Goal: Task Accomplishment & Management: Manage account settings

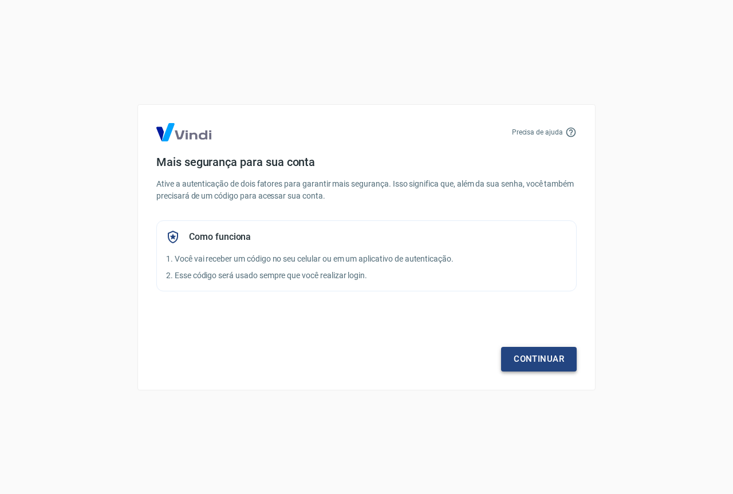
click at [545, 366] on link "Continuar" at bounding box center [539, 359] width 76 height 24
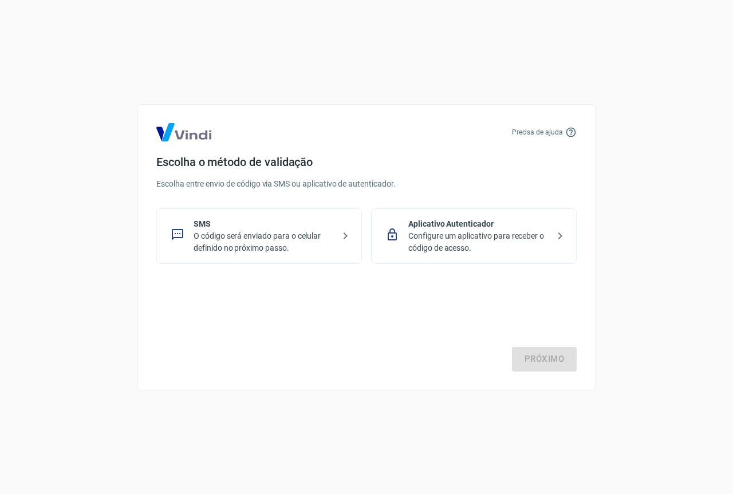
click at [284, 248] on p "O código será enviado para o celular definido no próximo passo." at bounding box center [263, 242] width 140 height 24
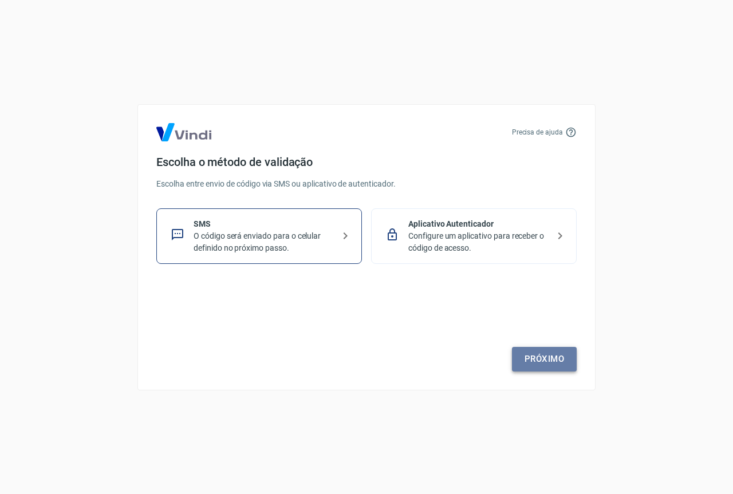
click at [529, 352] on link "Próximo" at bounding box center [544, 359] width 65 height 24
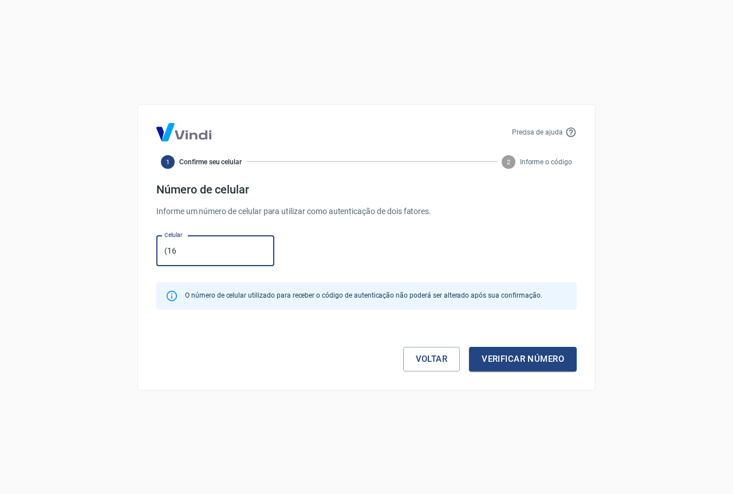
type input "(16) 99450-5573"
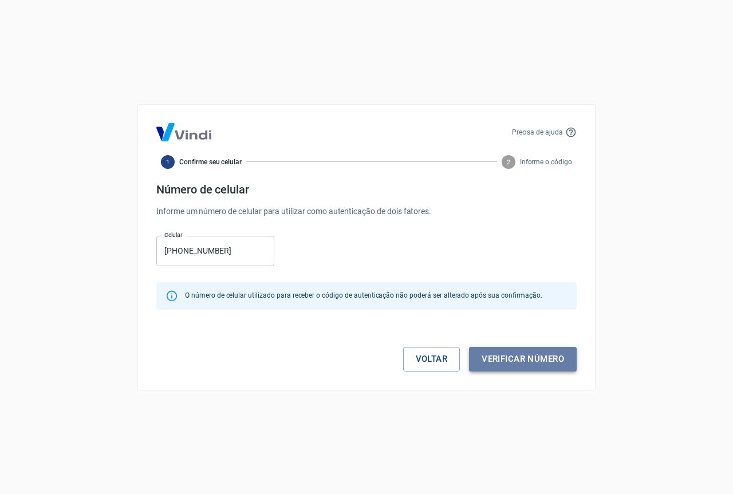
click at [530, 368] on button "Verificar número" at bounding box center [523, 359] width 108 height 24
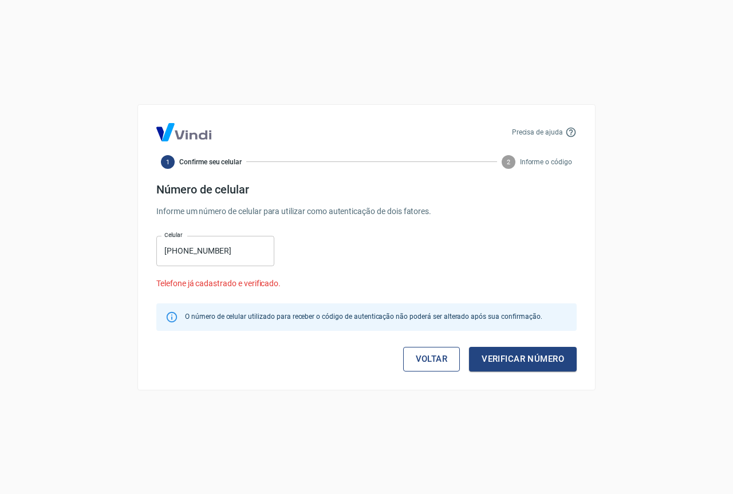
click at [433, 361] on link "Voltar" at bounding box center [431, 359] width 57 height 24
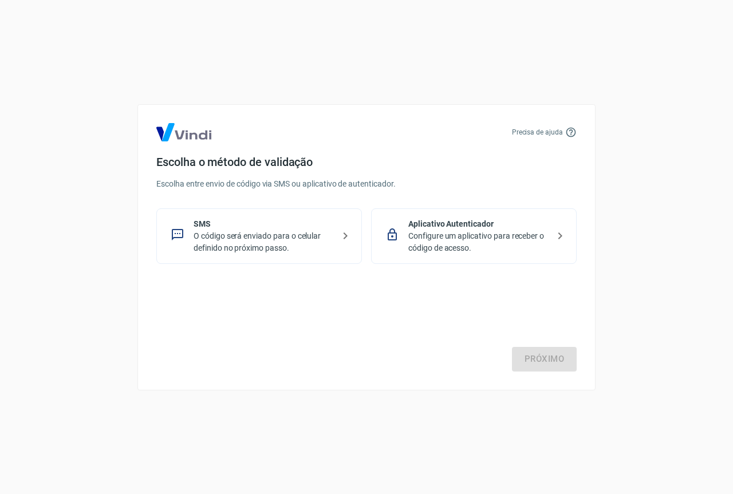
click at [338, 244] on div "SMS O código será enviado para o celular definido no próximo passo." at bounding box center [258, 236] width 205 height 56
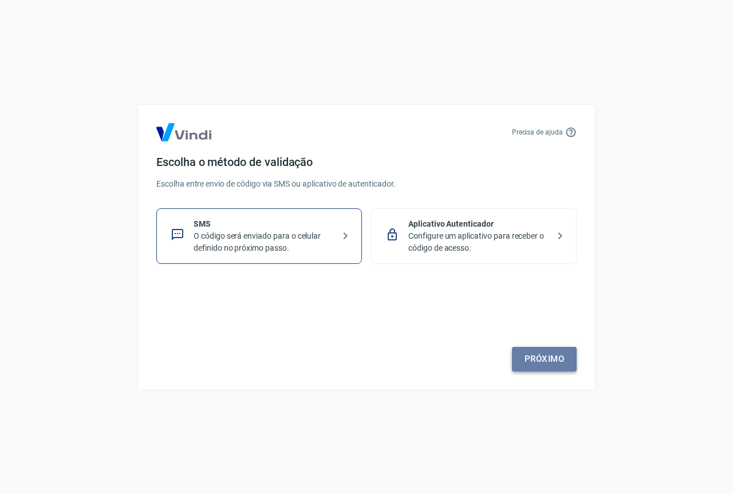
click at [543, 363] on link "Próximo" at bounding box center [544, 359] width 65 height 24
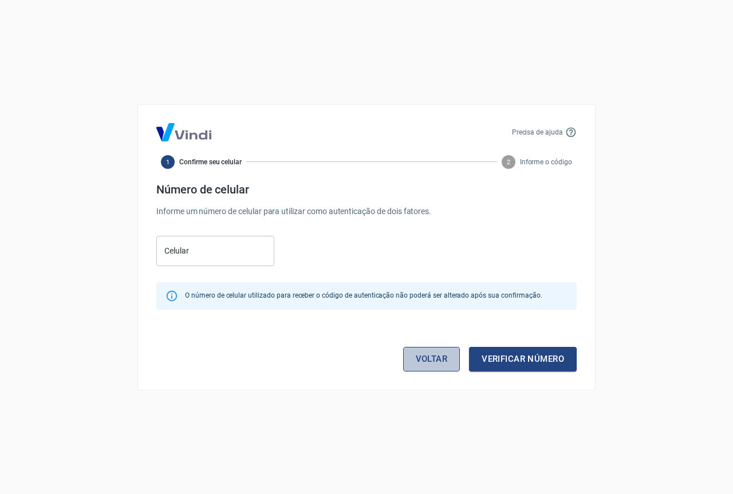
click at [418, 357] on link "Voltar" at bounding box center [431, 359] width 57 height 24
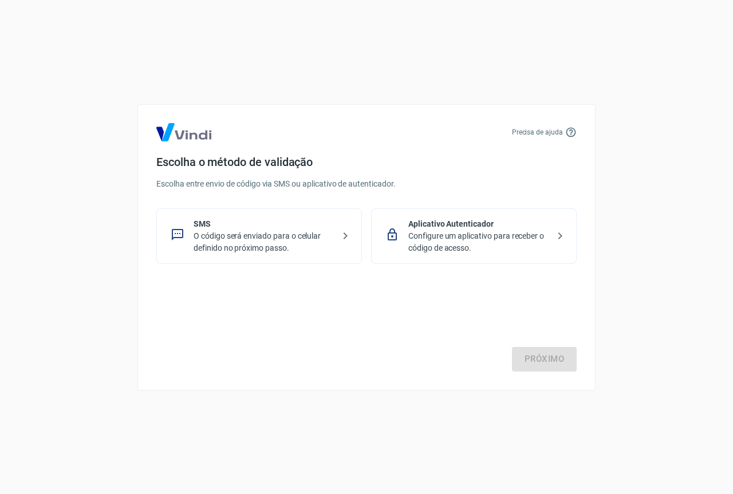
click at [181, 129] on img at bounding box center [183, 132] width 55 height 18
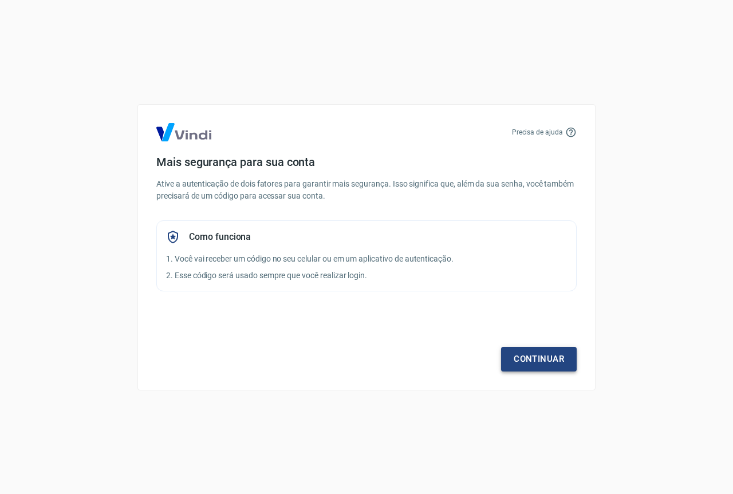
click at [531, 356] on link "Continuar" at bounding box center [539, 359] width 76 height 24
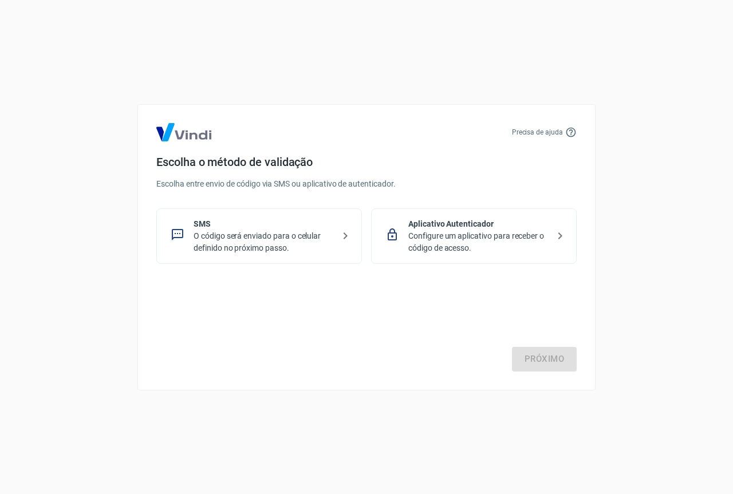
click at [315, 262] on div "SMS O código será enviado para o celular definido no próximo passo." at bounding box center [258, 236] width 205 height 56
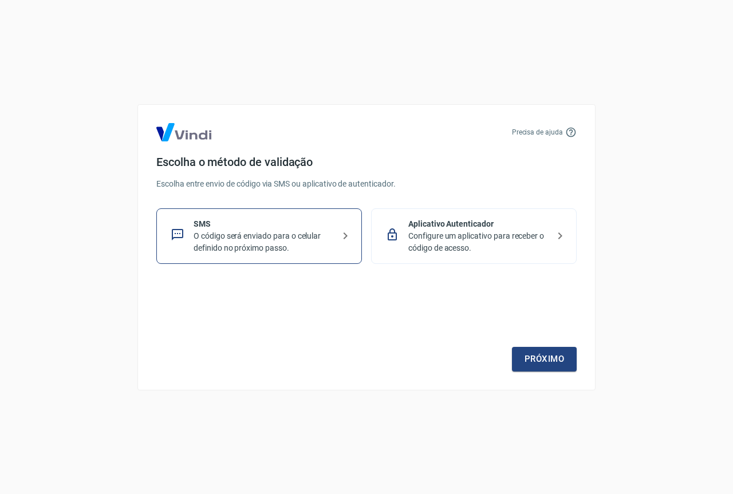
click at [346, 236] on icon at bounding box center [345, 235] width 4 height 7
click at [544, 358] on link "Próximo" at bounding box center [544, 359] width 65 height 24
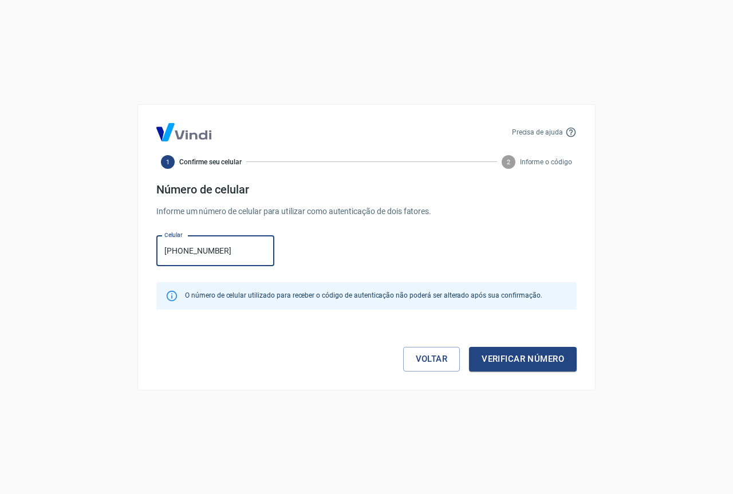
click at [469, 347] on button "Verificar número" at bounding box center [523, 359] width 108 height 24
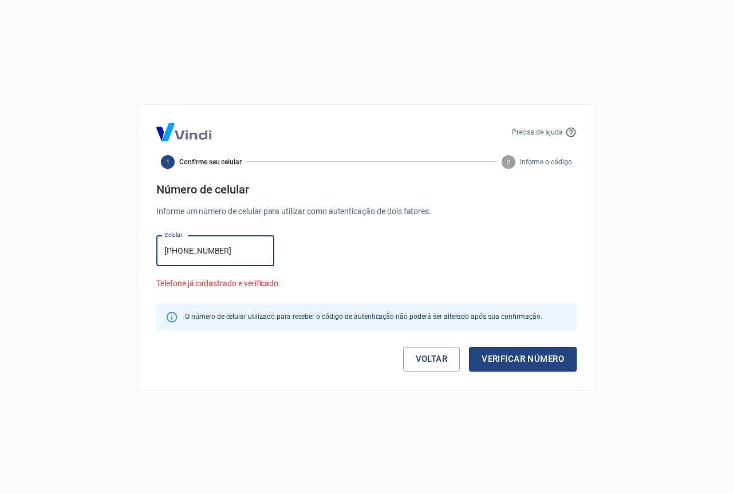
drag, startPoint x: 239, startPoint y: 259, endPoint x: 156, endPoint y: 246, distance: 83.5
click at [158, 246] on input "(16) 99450-5573" at bounding box center [215, 251] width 118 height 30
type input "(16) 98152-9583"
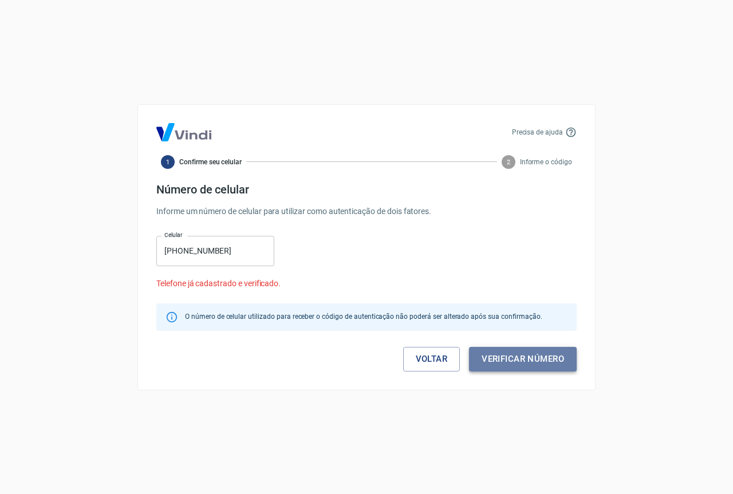
click at [505, 361] on button "Verificar número" at bounding box center [523, 359] width 108 height 24
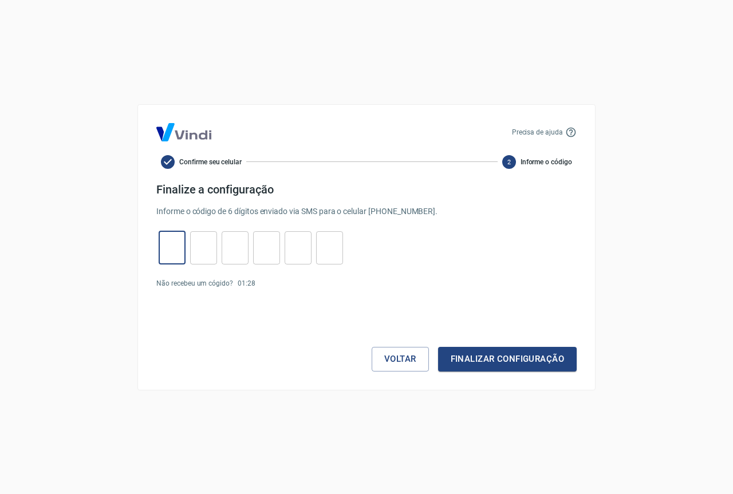
click at [169, 246] on input "tel" at bounding box center [172, 247] width 27 height 25
type input "0"
type input "1"
type input "8"
type input "5"
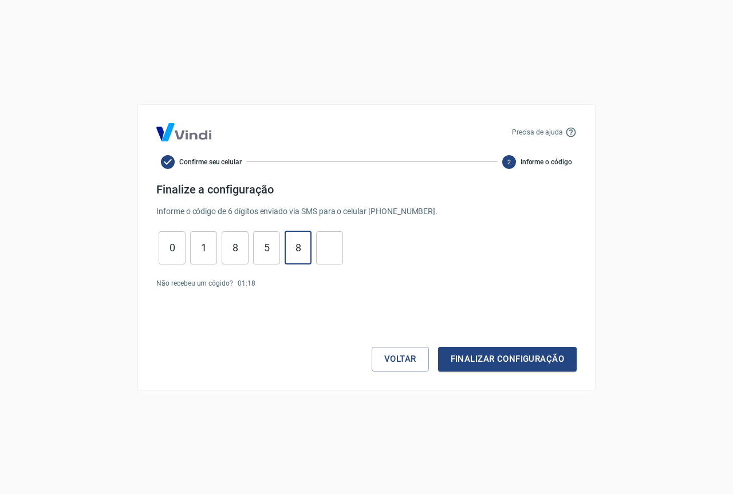
type input "8"
type input "9"
click at [489, 362] on button "Finalizar configuração" at bounding box center [507, 359] width 138 height 24
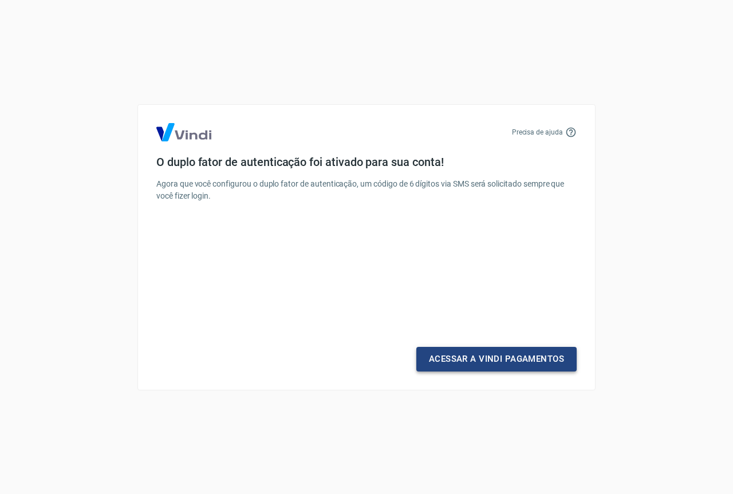
click at [496, 359] on link "Acessar a Vindi Pagamentos" at bounding box center [496, 359] width 160 height 24
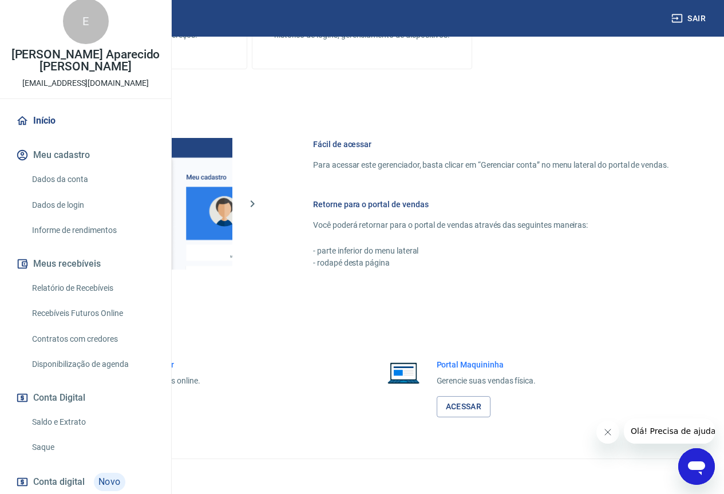
scroll to position [3, 0]
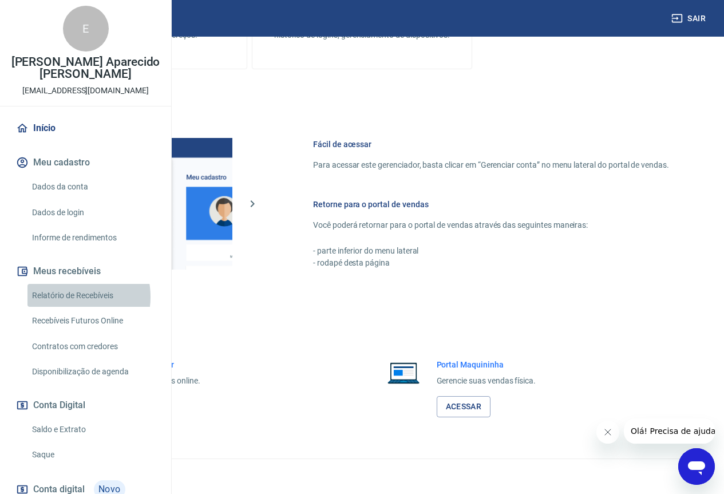
click at [70, 307] on link "Relatório de Recebíveis" at bounding box center [92, 295] width 130 height 23
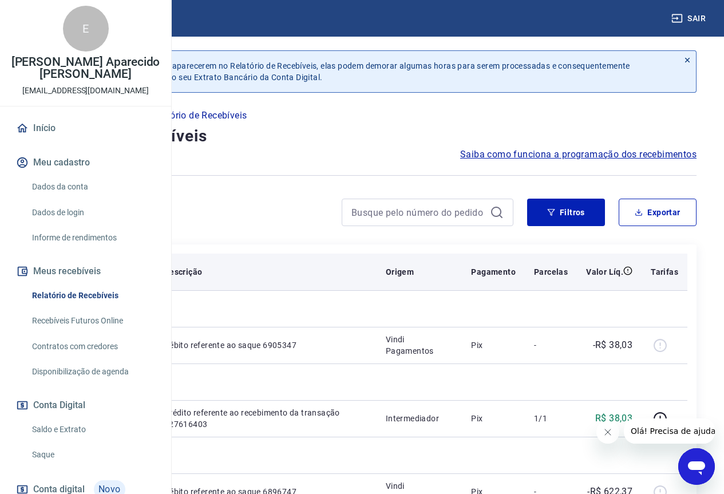
click at [482, 276] on p "Pagamento" at bounding box center [493, 271] width 45 height 11
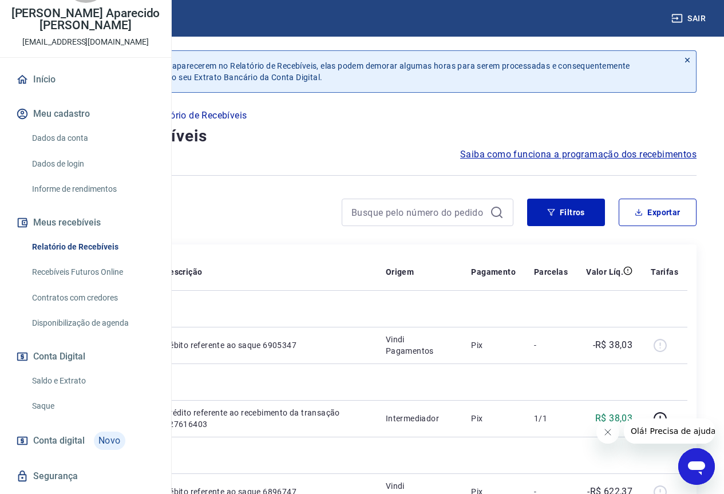
scroll to position [118, 0]
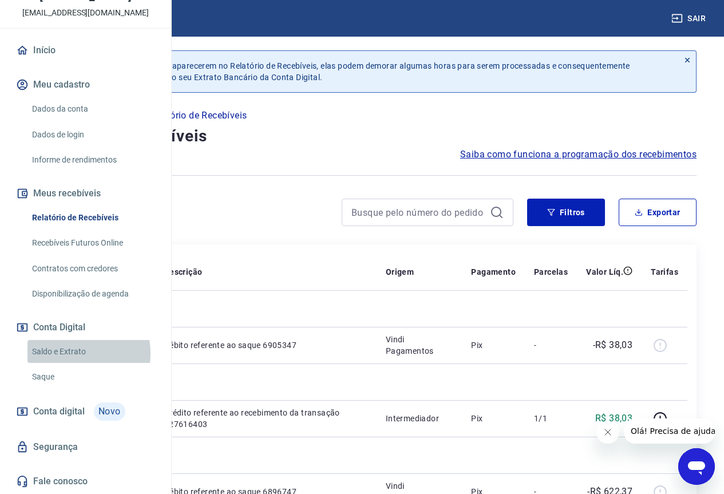
click at [71, 353] on link "Saldo e Extrato" at bounding box center [92, 351] width 130 height 23
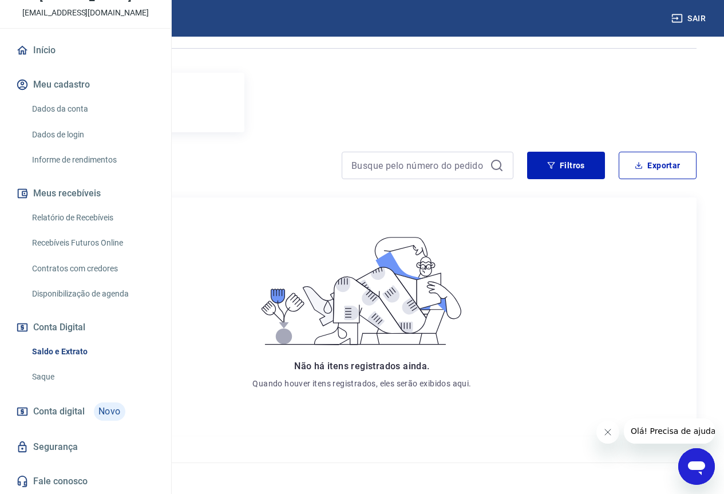
scroll to position [118, 0]
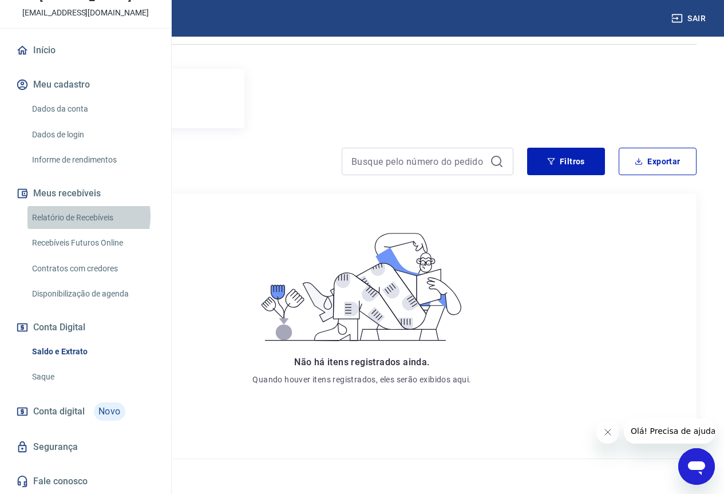
click at [80, 216] on link "Relatório de Recebíveis" at bounding box center [92, 217] width 130 height 23
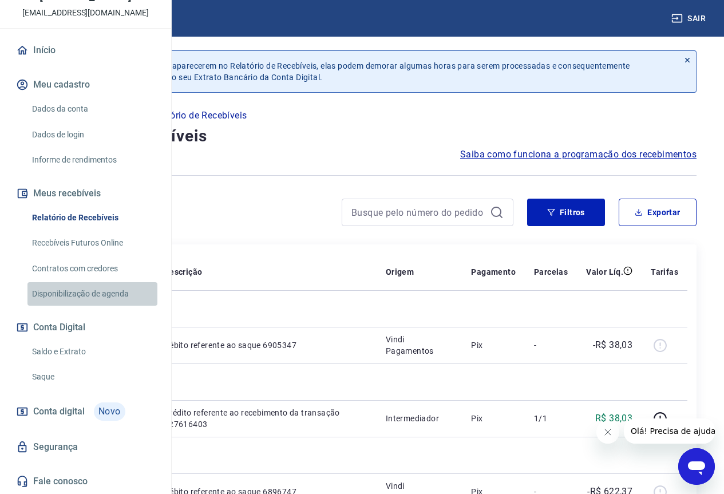
click at [94, 294] on link "Disponibilização de agenda" at bounding box center [92, 293] width 130 height 23
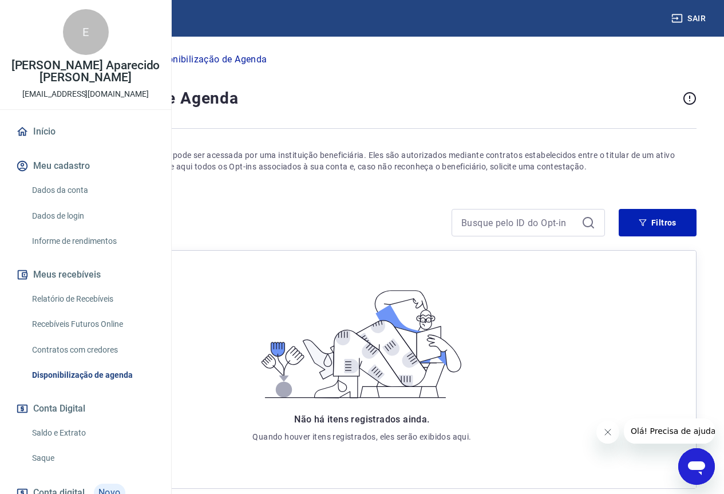
click at [46, 144] on link "Início" at bounding box center [86, 131] width 144 height 25
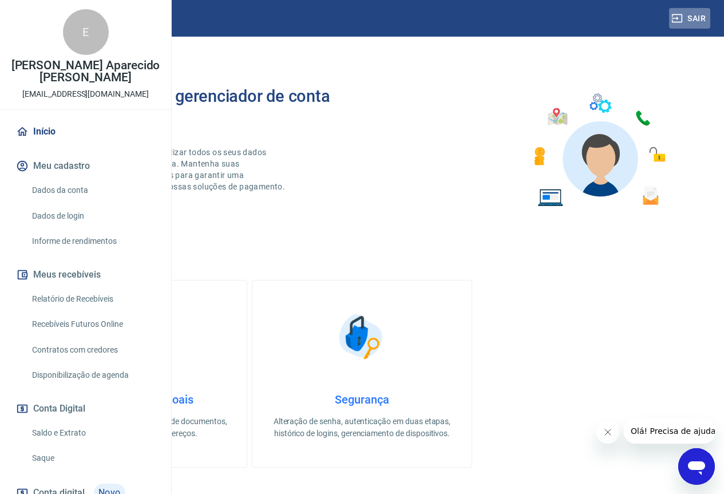
click at [696, 18] on button "Sair" at bounding box center [689, 18] width 41 height 21
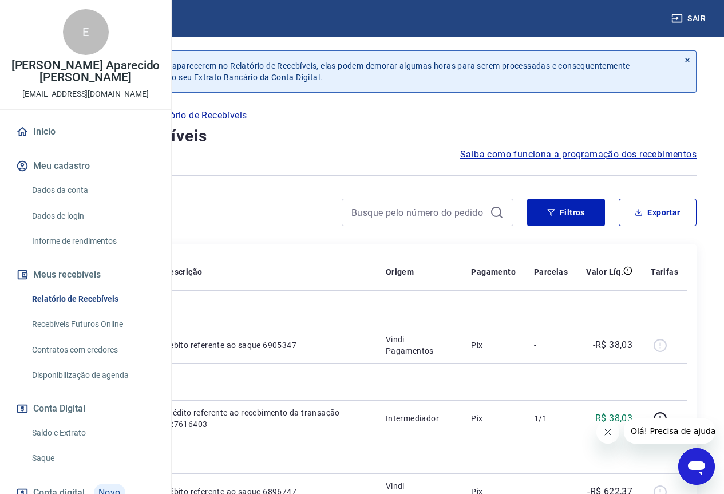
click at [43, 144] on link "Início" at bounding box center [86, 131] width 144 height 25
click at [44, 144] on link "Início" at bounding box center [86, 131] width 144 height 25
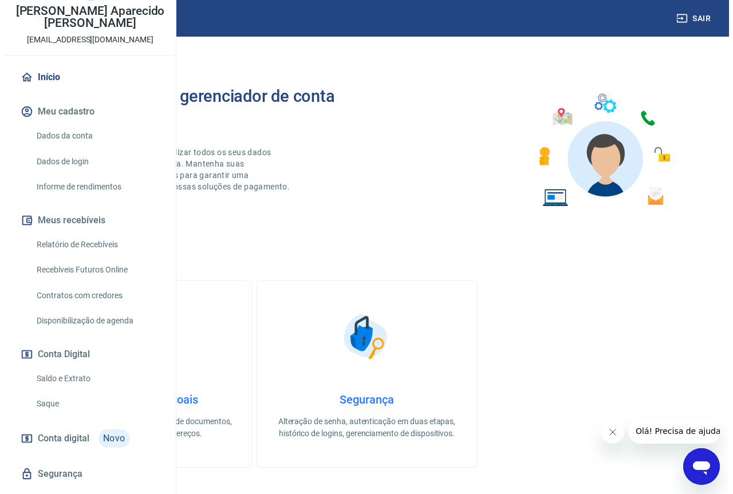
scroll to position [118, 0]
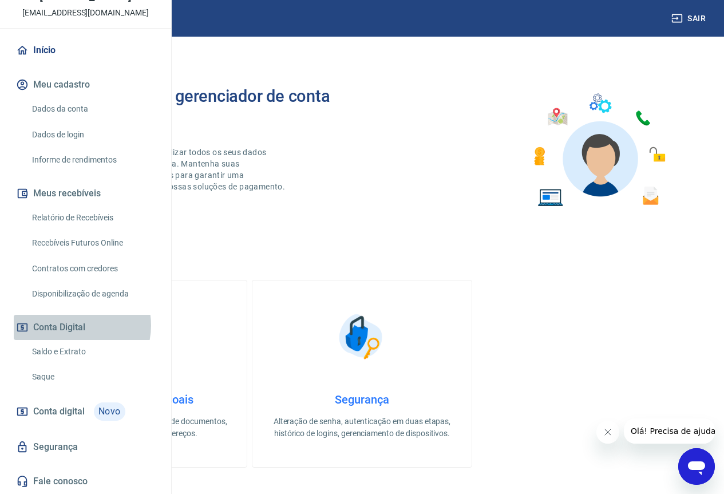
click at [74, 325] on button "Conta Digital" at bounding box center [86, 327] width 144 height 25
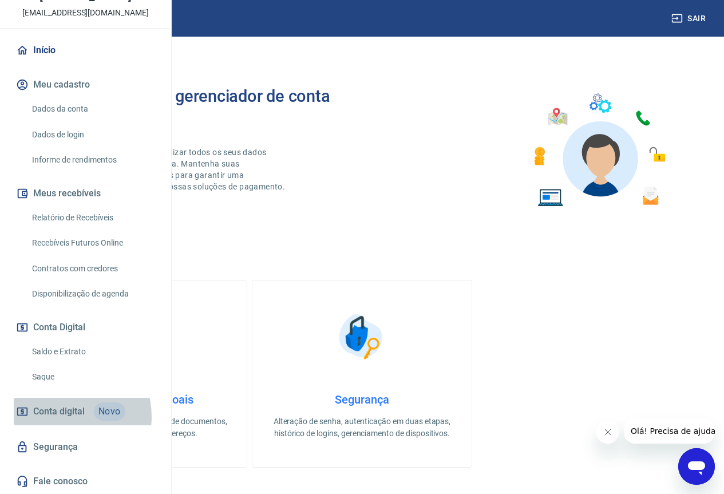
click at [64, 416] on span "Conta digital" at bounding box center [59, 411] width 52 height 16
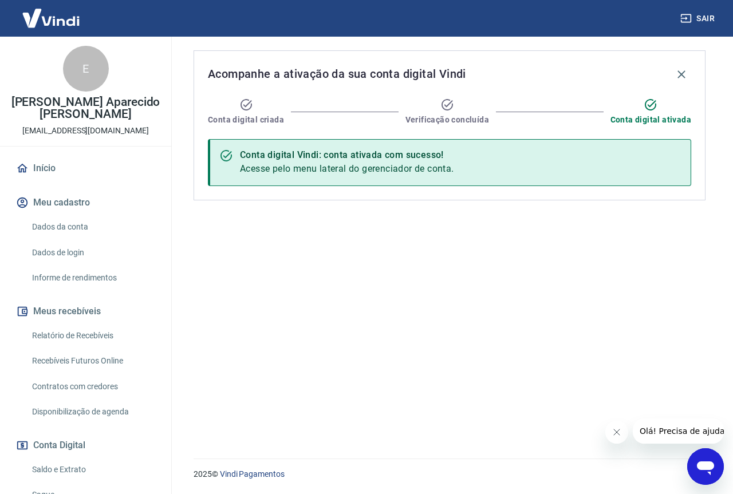
click at [48, 14] on img at bounding box center [51, 18] width 74 height 35
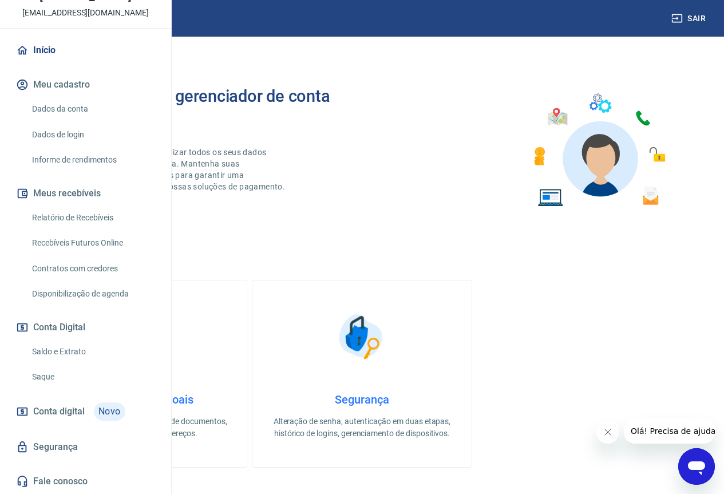
scroll to position [118, 0]
click at [65, 350] on link "Saldo e Extrato" at bounding box center [92, 351] width 130 height 23
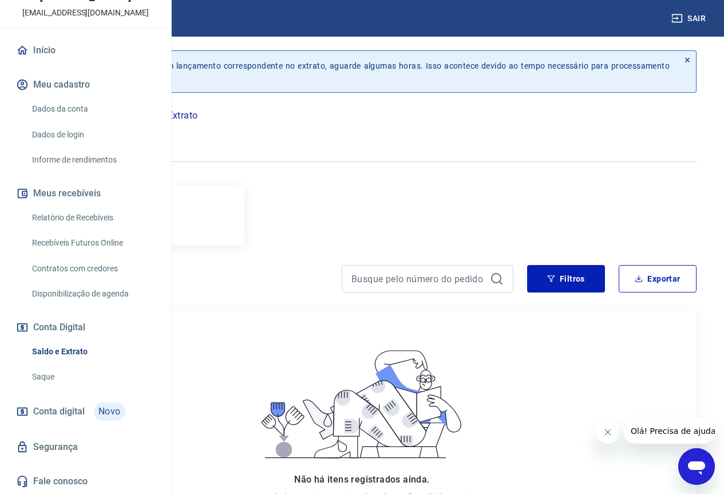
click at [692, 22] on button "Sair" at bounding box center [689, 18] width 41 height 21
